Goal: Check status: Check status

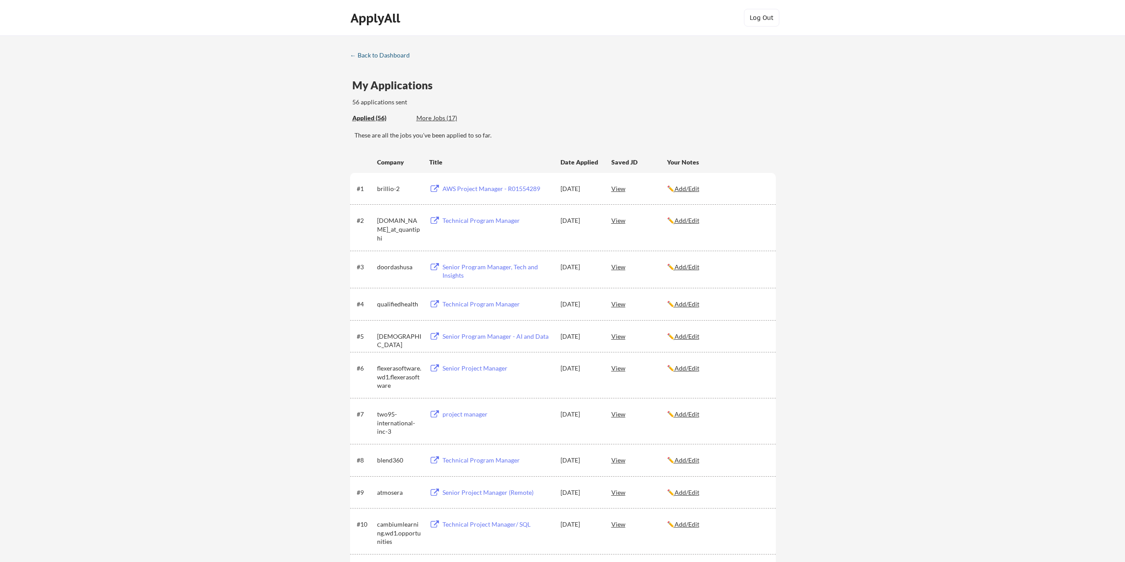
click at [370, 54] on div "← Back to Dashboard" at bounding box center [383, 55] width 66 height 6
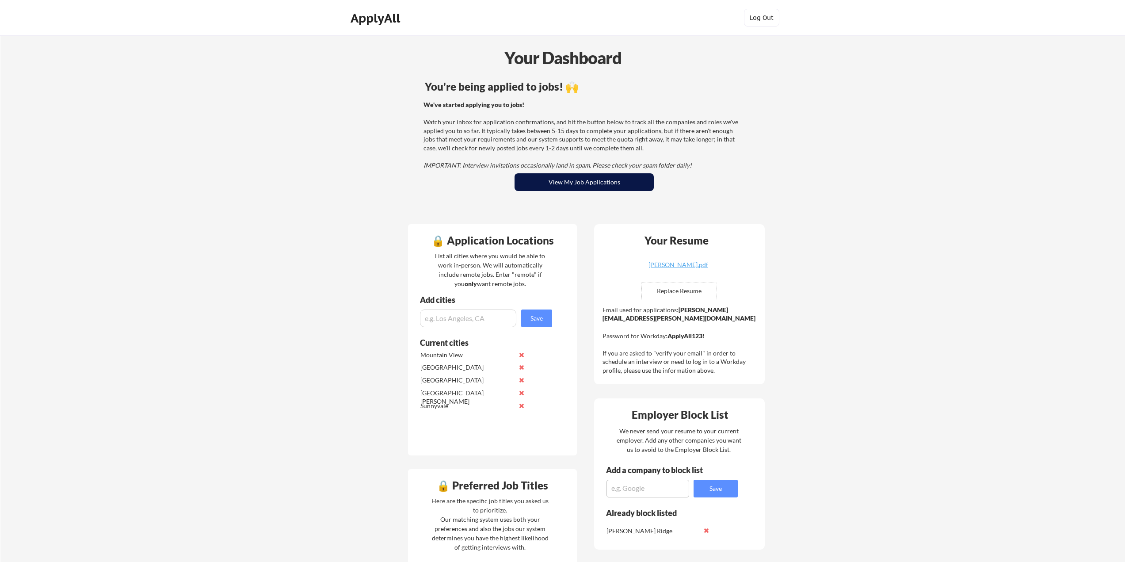
click at [579, 186] on button "View My Job Applications" at bounding box center [584, 182] width 139 height 18
